Goal: Transaction & Acquisition: Obtain resource

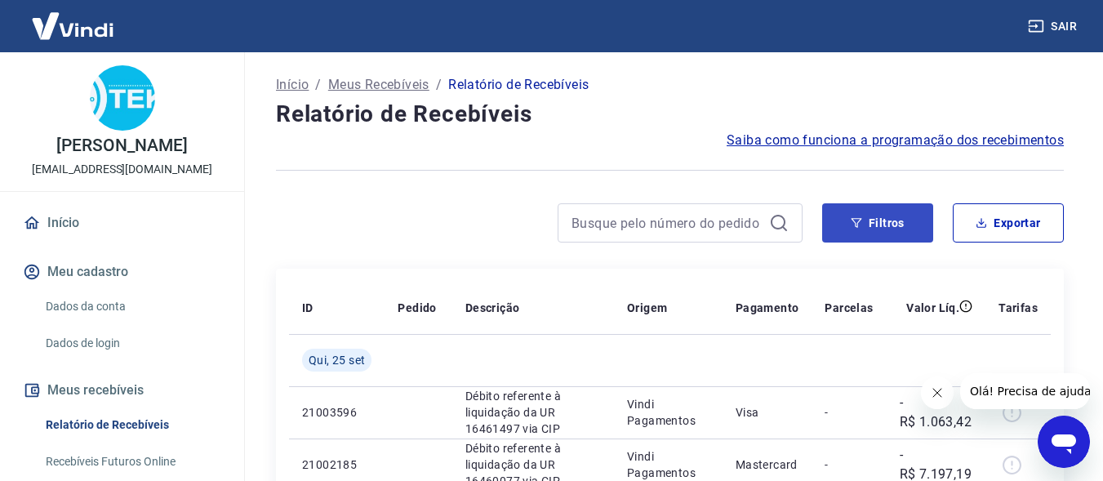
scroll to position [82, 0]
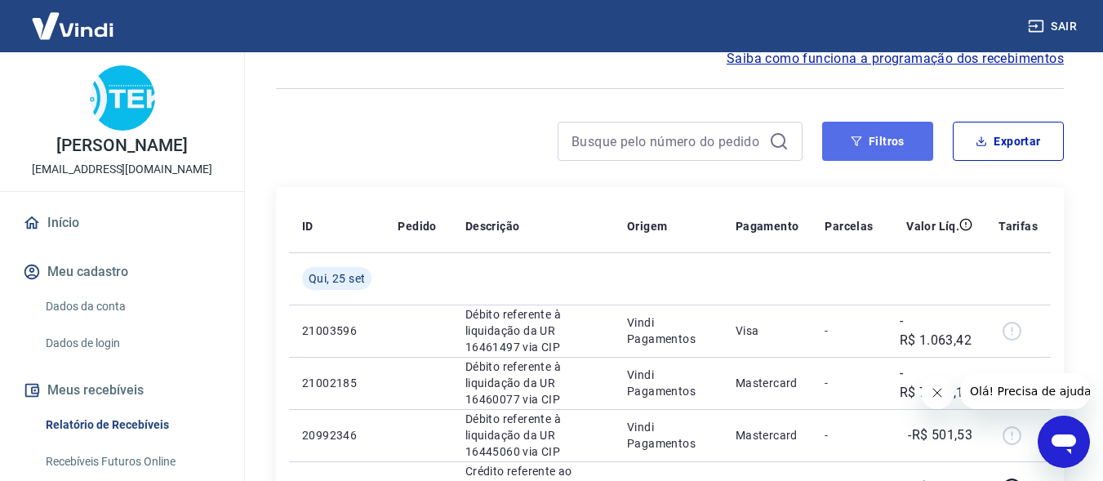
click at [883, 148] on button "Filtros" at bounding box center [877, 141] width 111 height 39
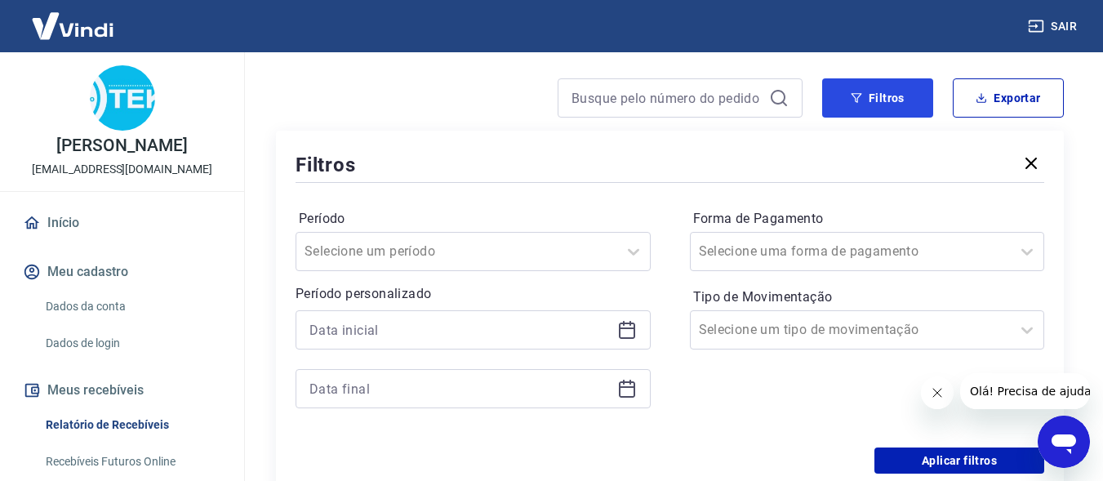
scroll to position [163, 0]
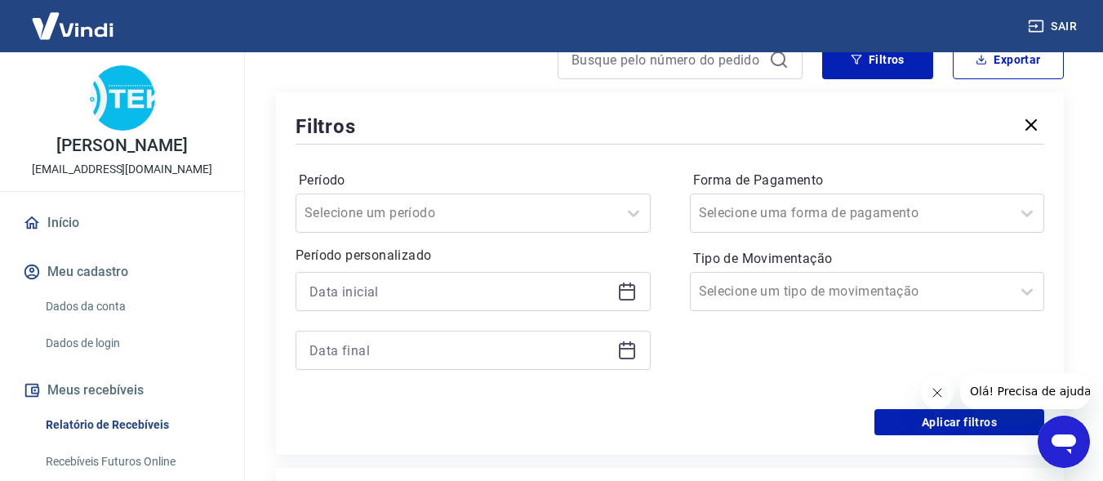
click at [633, 290] on icon at bounding box center [627, 290] width 16 height 2
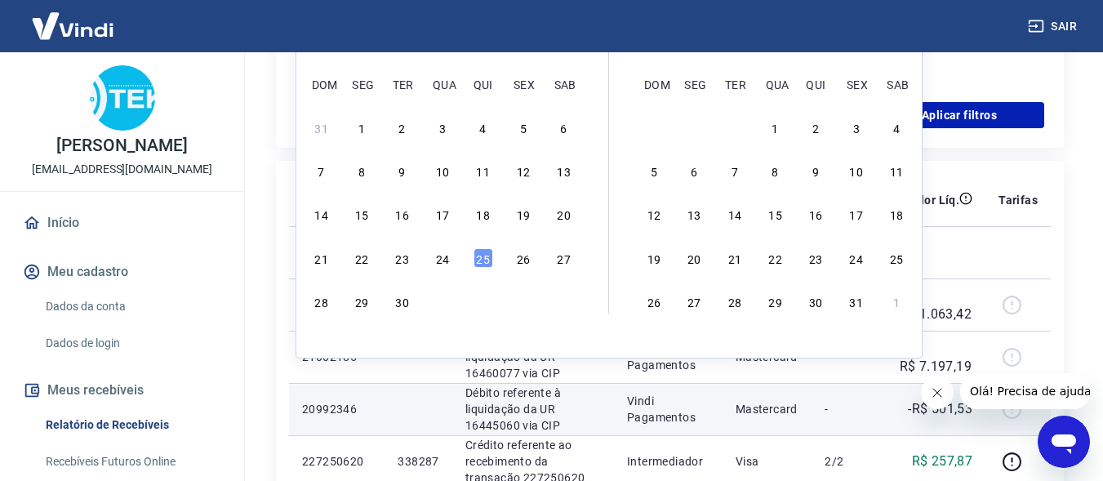
scroll to position [490, 0]
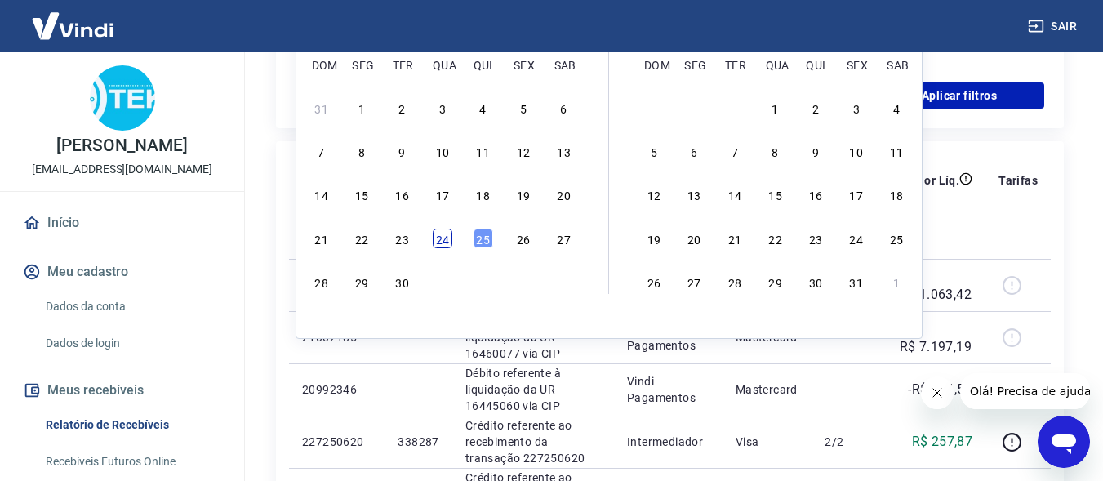
click at [439, 243] on div "24" at bounding box center [443, 239] width 20 height 20
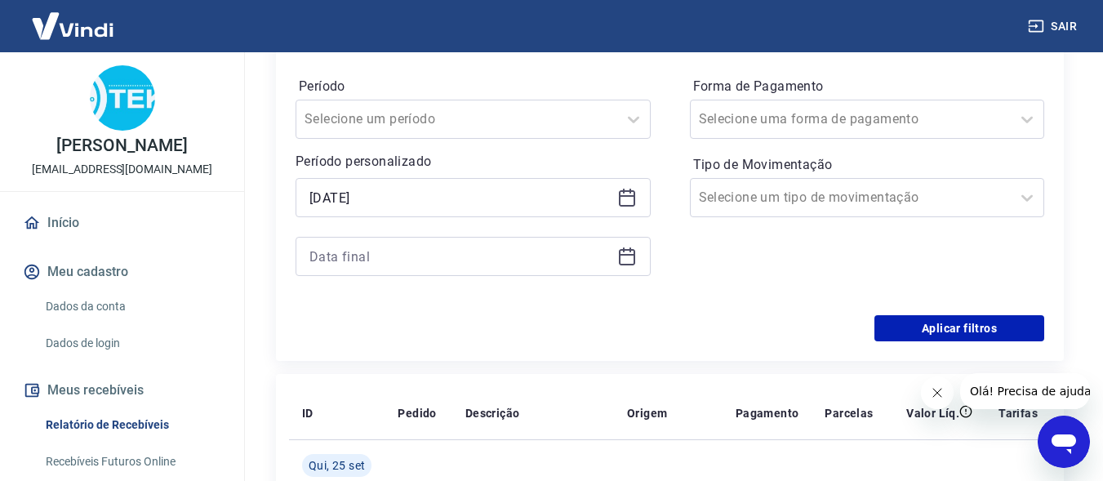
scroll to position [163, 0]
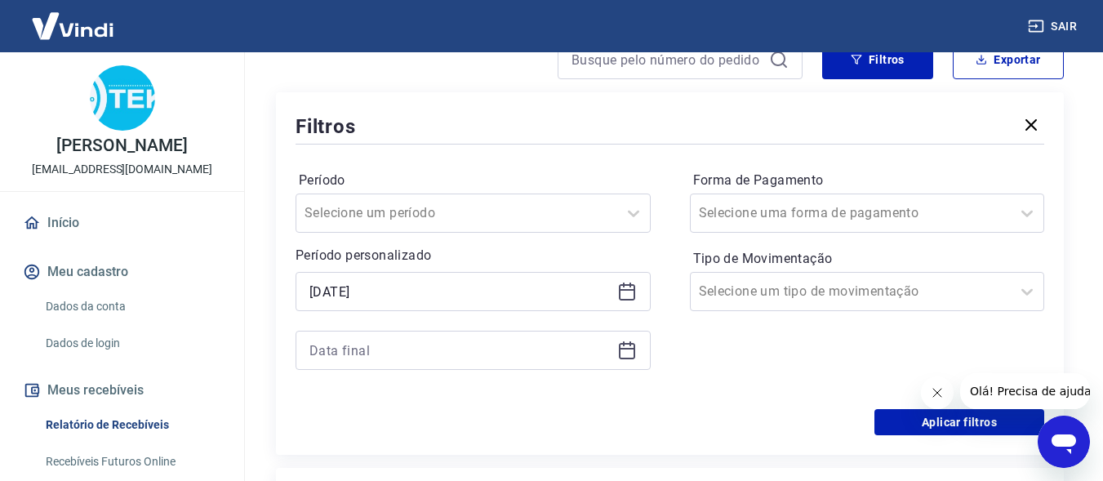
click at [623, 290] on icon at bounding box center [627, 290] width 16 height 2
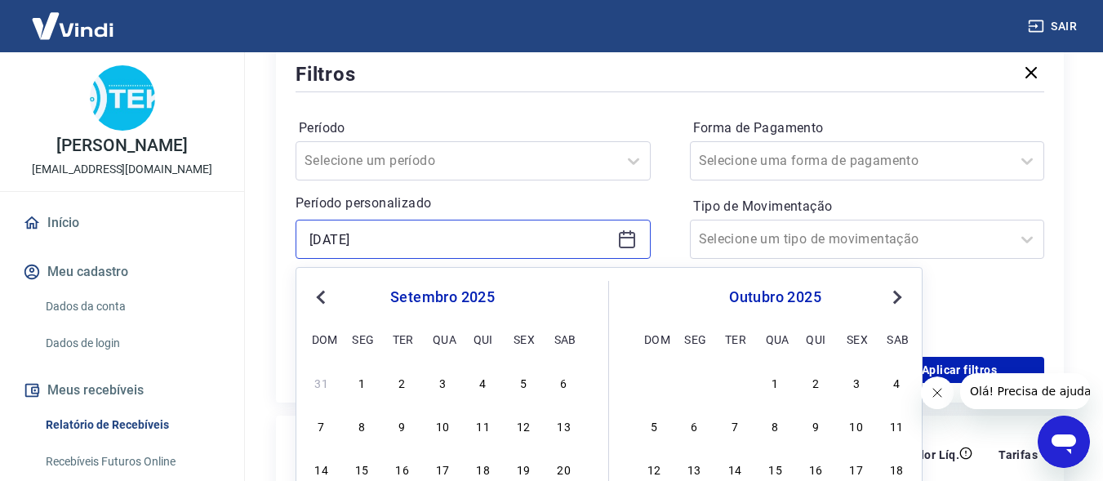
scroll to position [327, 0]
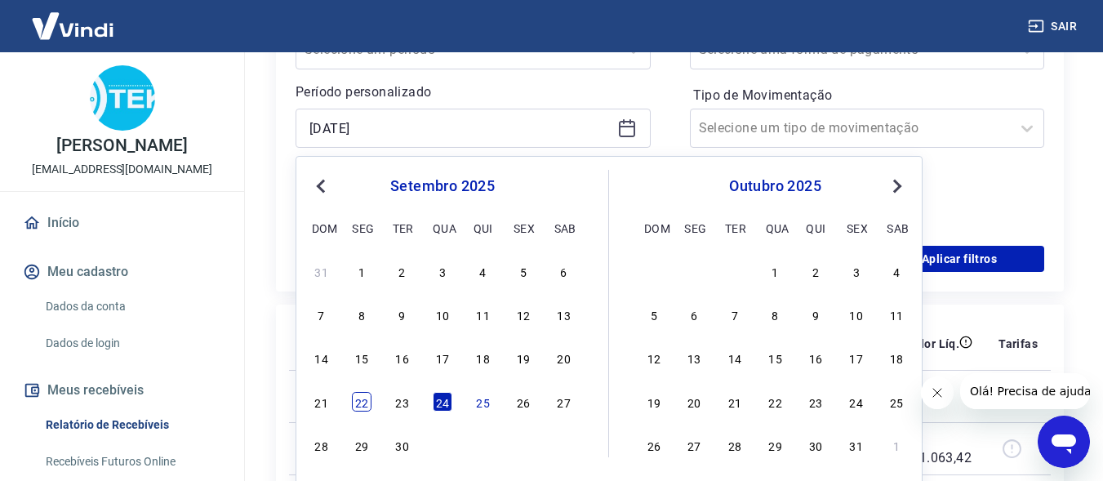
click at [362, 405] on div "22" at bounding box center [362, 402] width 20 height 20
type input "[DATE]"
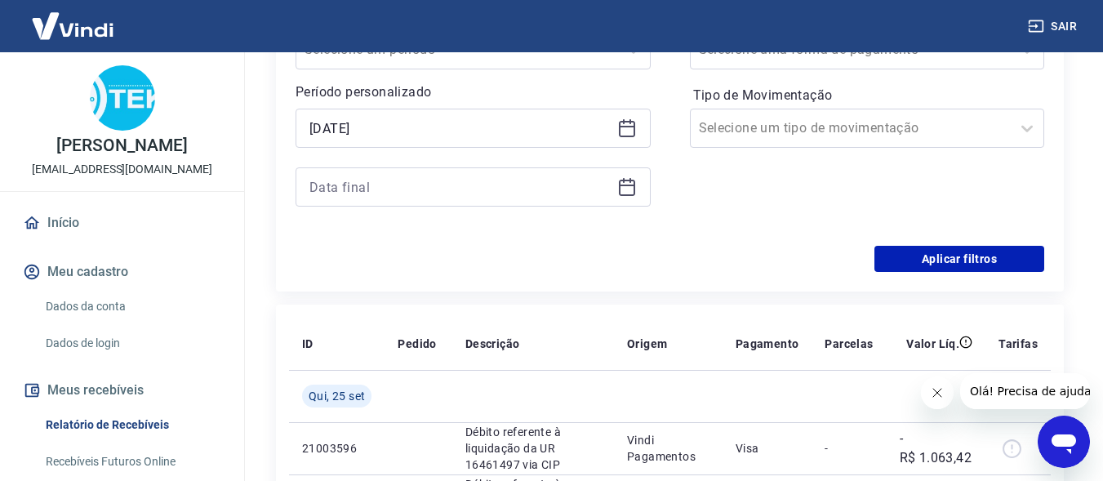
click at [628, 193] on icon at bounding box center [627, 187] width 20 height 20
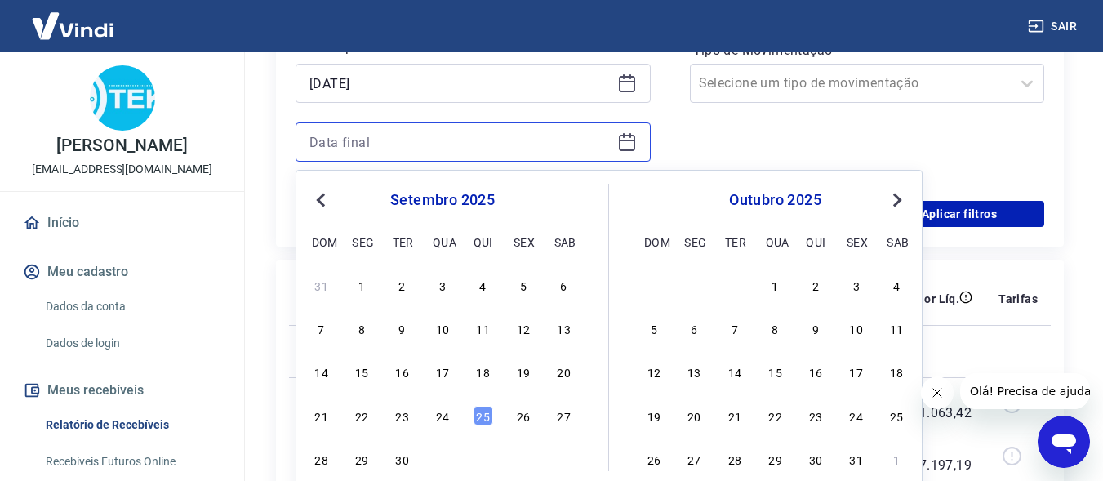
scroll to position [408, 0]
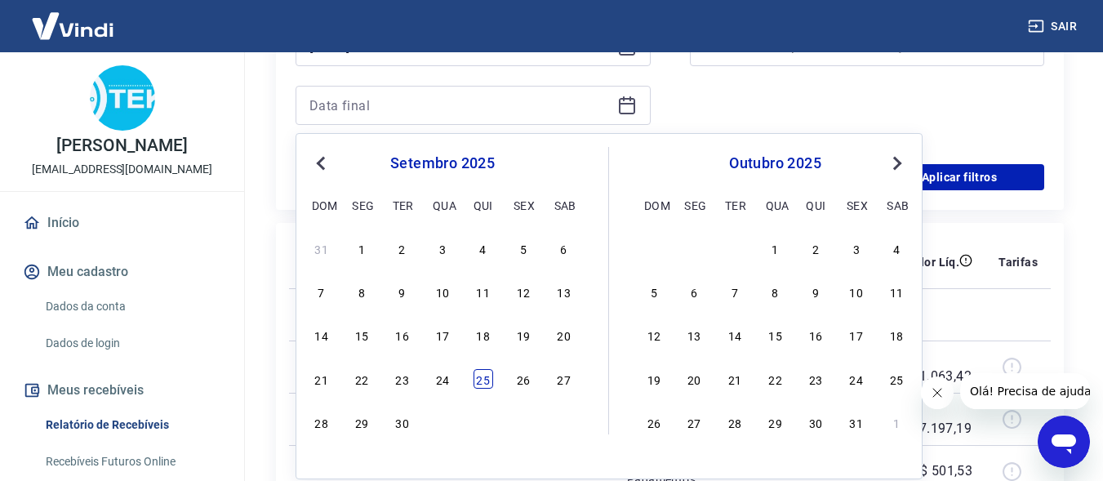
click at [484, 386] on div "25" at bounding box center [484, 379] width 20 height 20
type input "[DATE]"
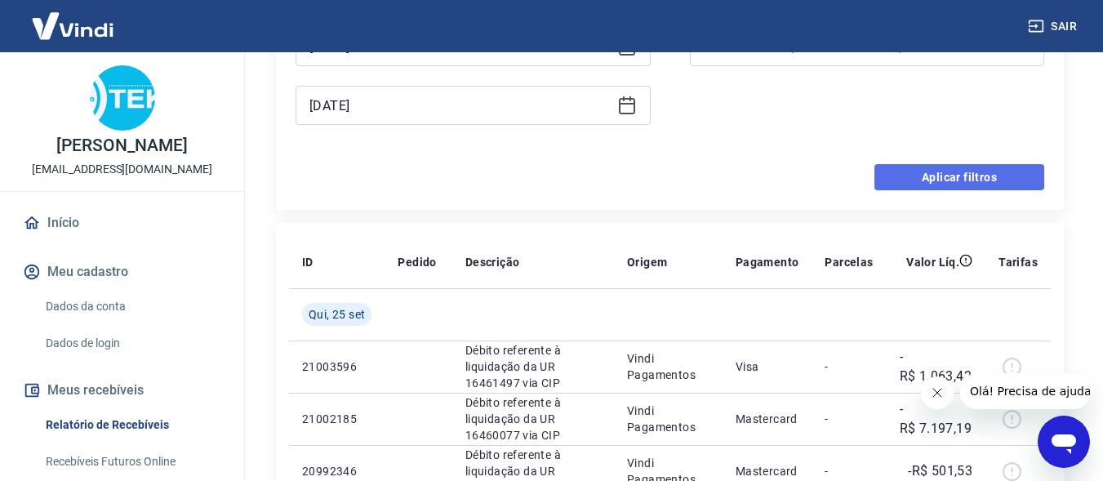
click at [952, 179] on button "Aplicar filtros" at bounding box center [960, 177] width 170 height 26
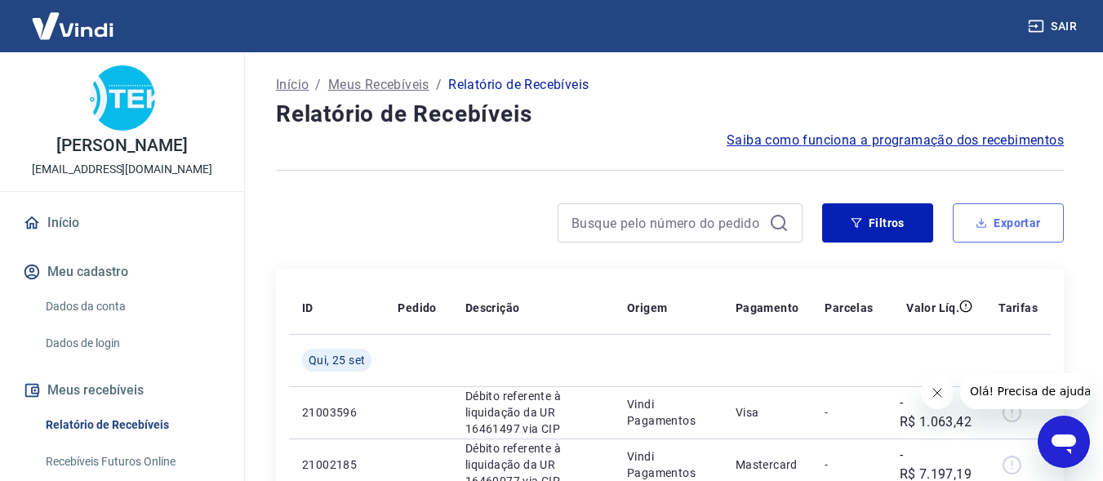
click at [984, 229] on button "Exportar" at bounding box center [1008, 222] width 111 height 39
type input "[DATE]"
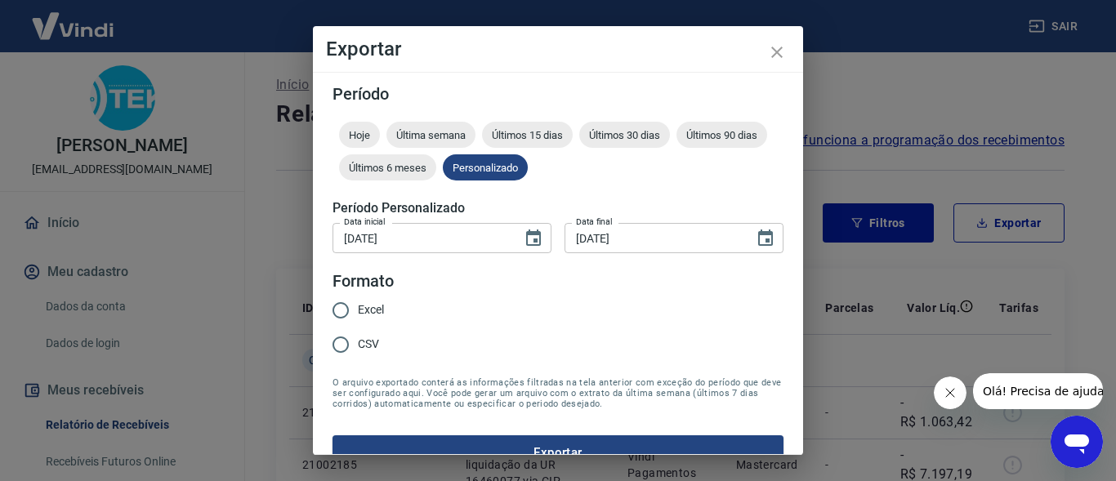
click at [337, 307] on input "Excel" at bounding box center [340, 310] width 34 height 34
radio input "true"
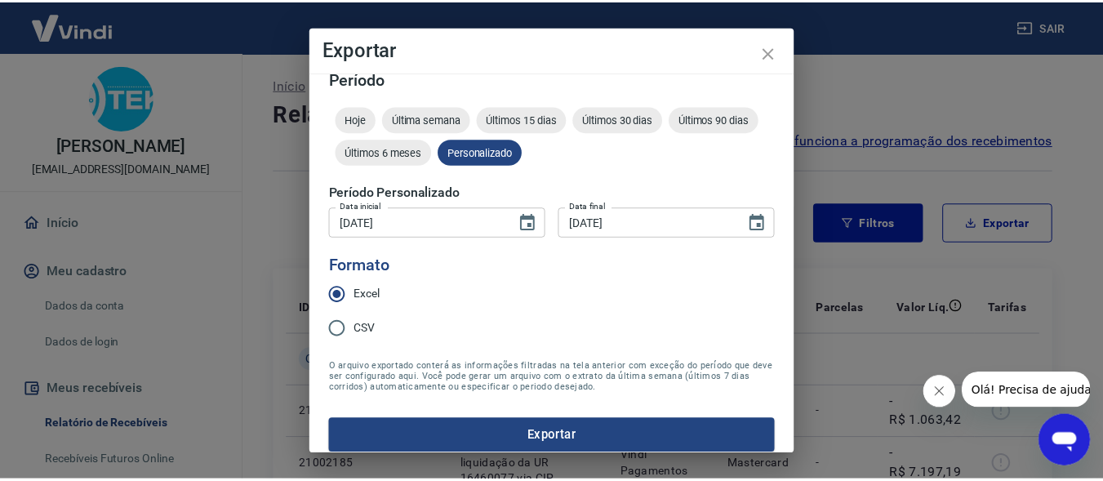
scroll to position [29, 0]
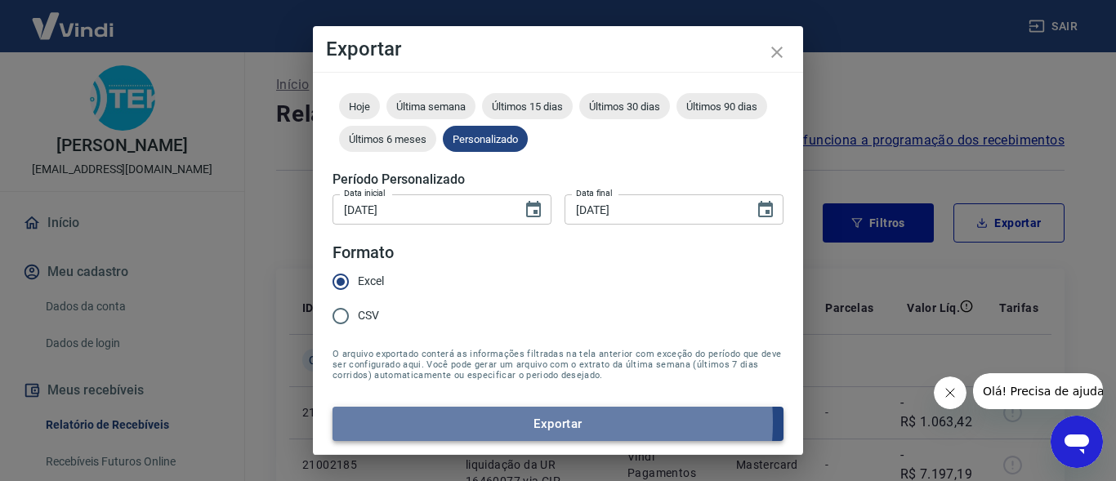
click at [518, 422] on button "Exportar" at bounding box center [557, 424] width 451 height 34
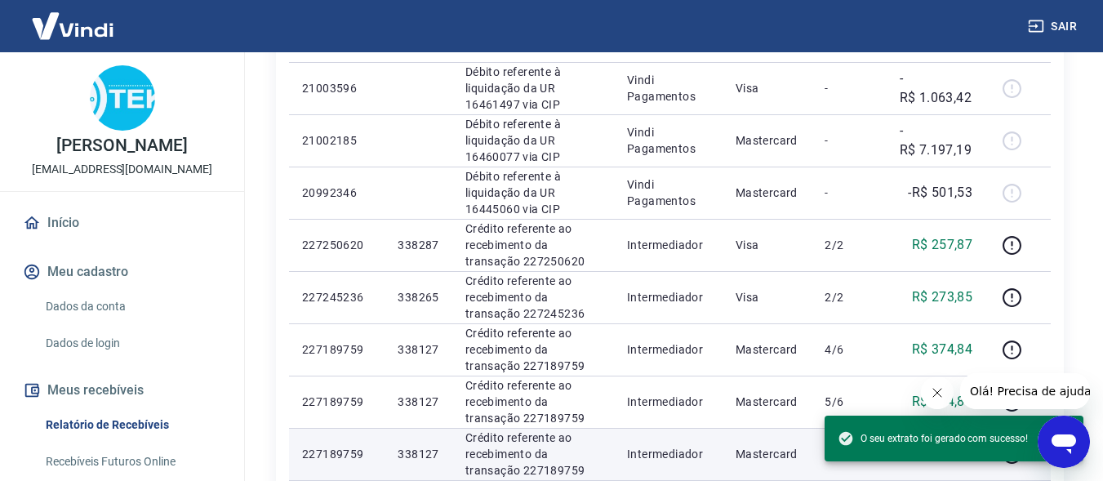
scroll to position [327, 0]
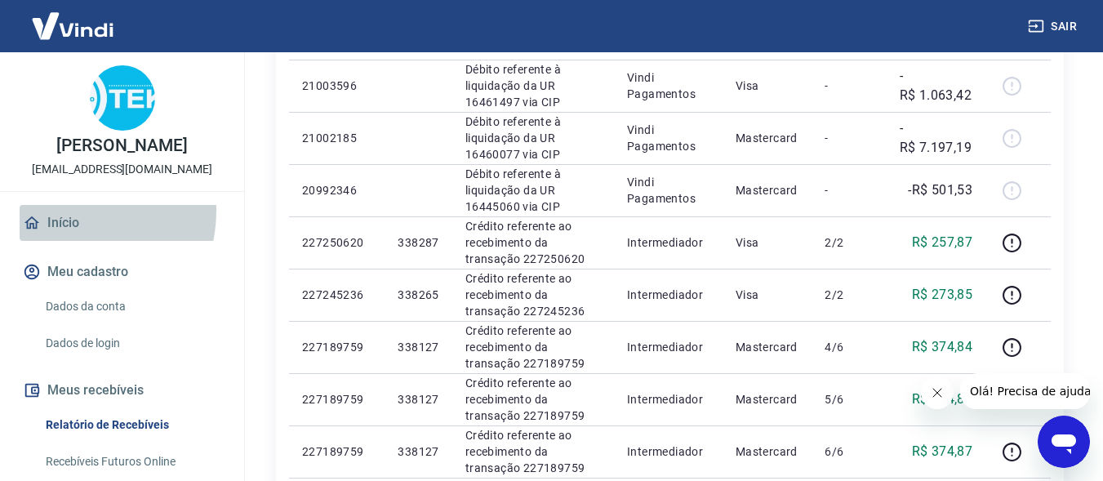
click at [56, 227] on link "Início" at bounding box center [122, 223] width 205 height 36
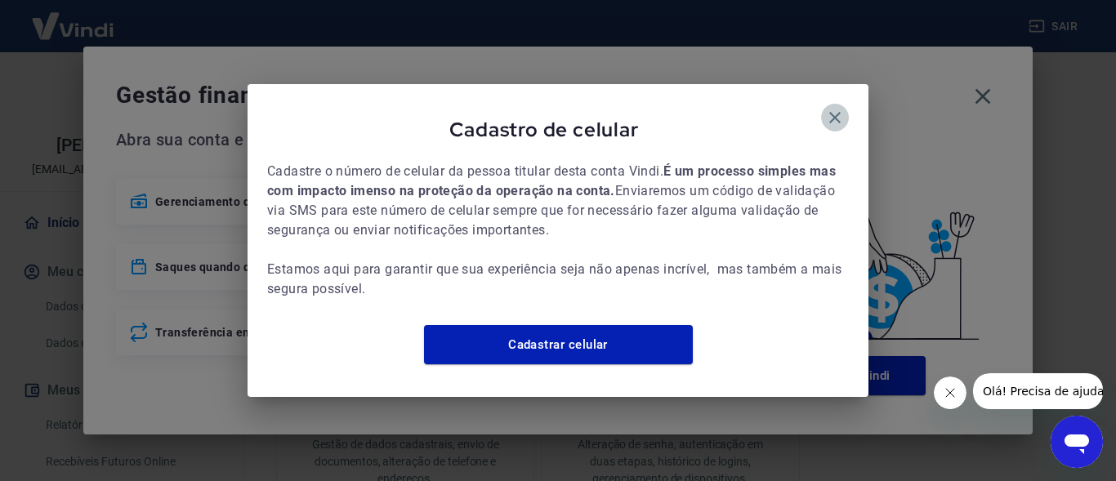
click at [829, 113] on icon "button" at bounding box center [835, 118] width 20 height 20
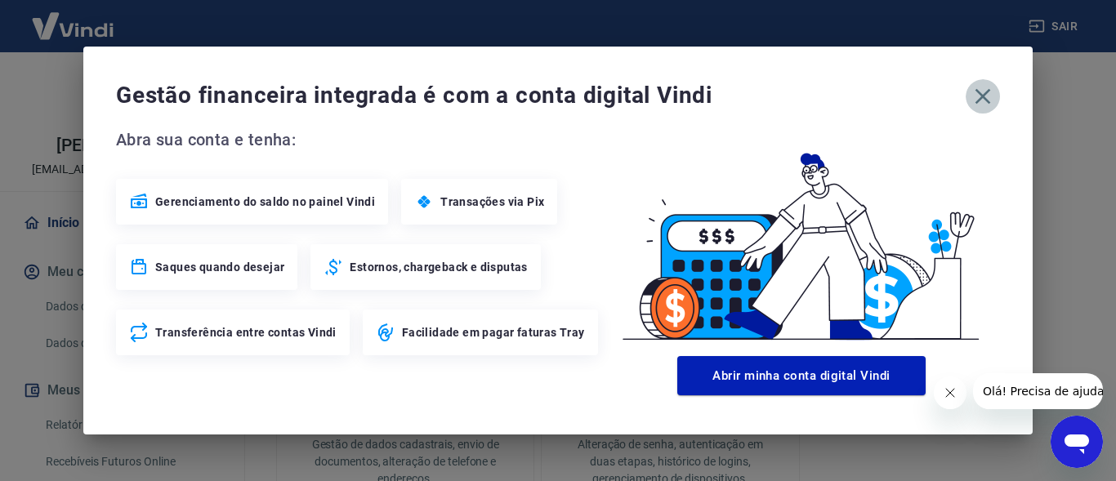
click at [982, 97] on icon "button" at bounding box center [983, 97] width 16 height 16
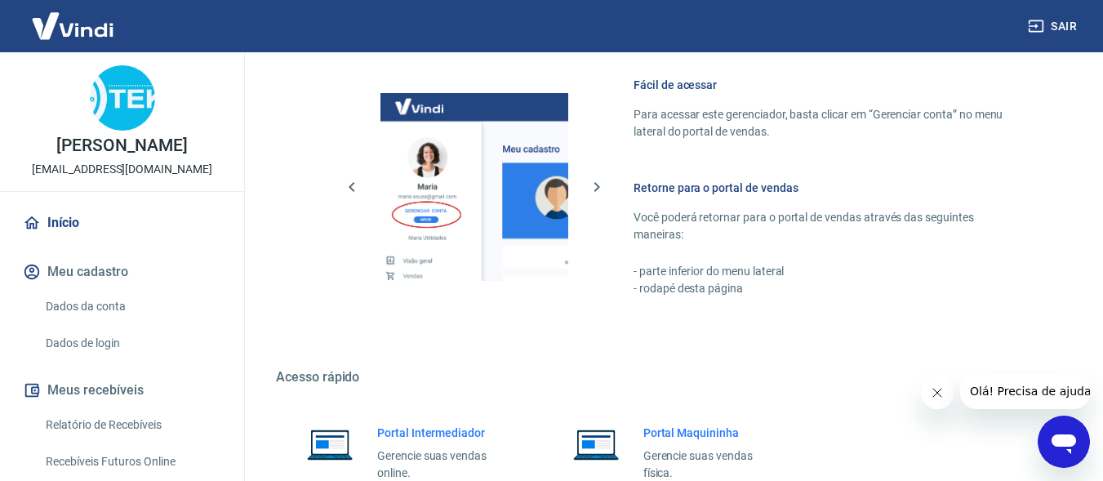
scroll to position [1028, 0]
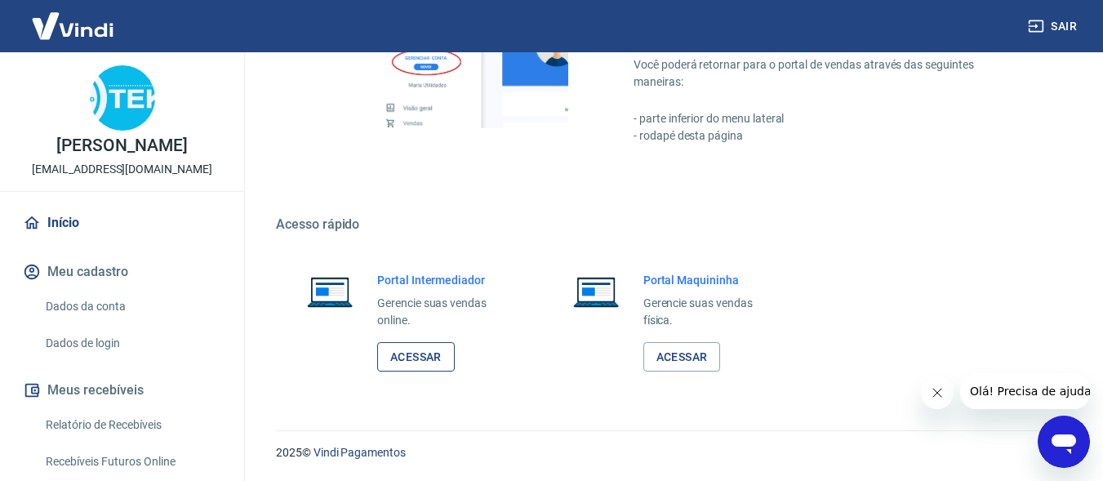
click at [414, 363] on link "Acessar" at bounding box center [416, 357] width 78 height 30
